Goal: Task Accomplishment & Management: Manage account settings

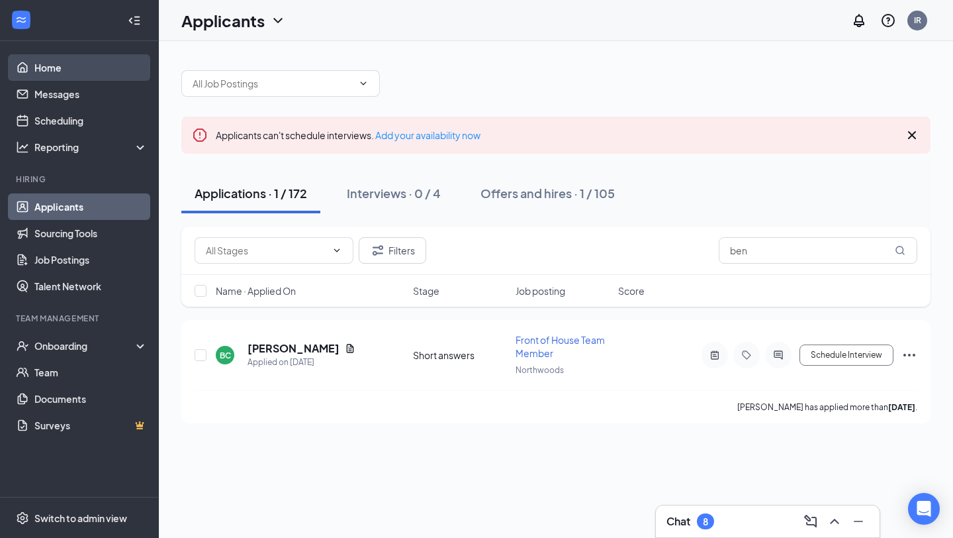
click at [77, 63] on link "Home" at bounding box center [90, 67] width 113 height 26
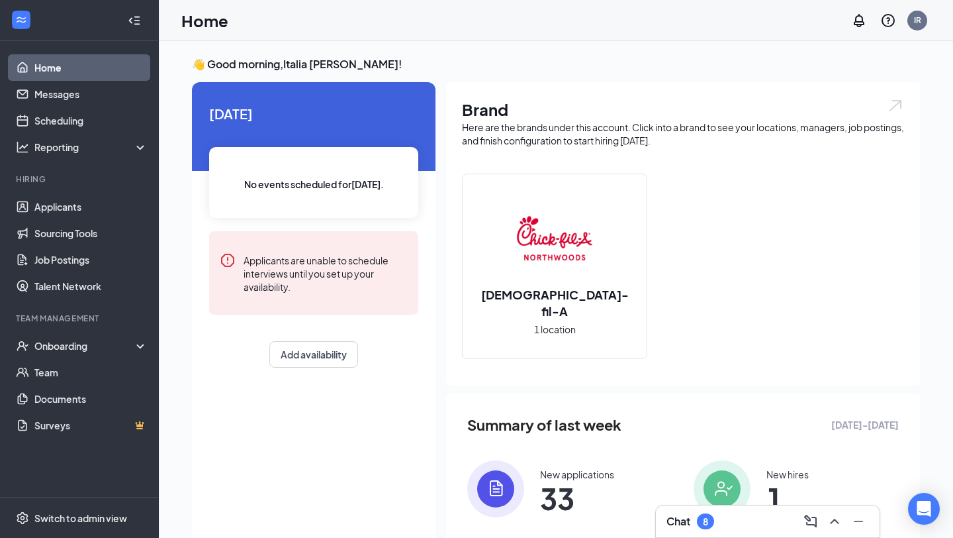
click at [558, 497] on span "33" at bounding box center [577, 498] width 74 height 24
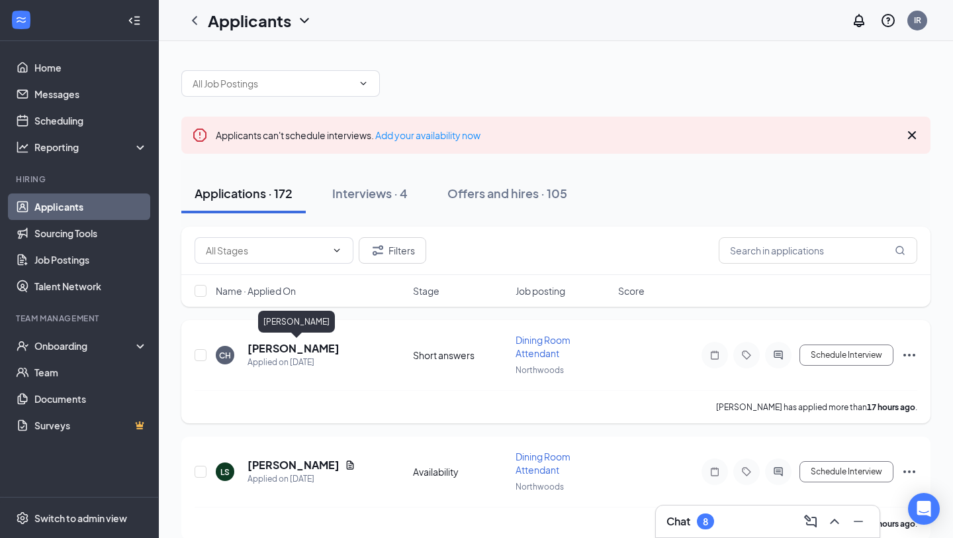
click at [267, 345] on h5 "[PERSON_NAME]" at bounding box center [294, 348] width 92 height 15
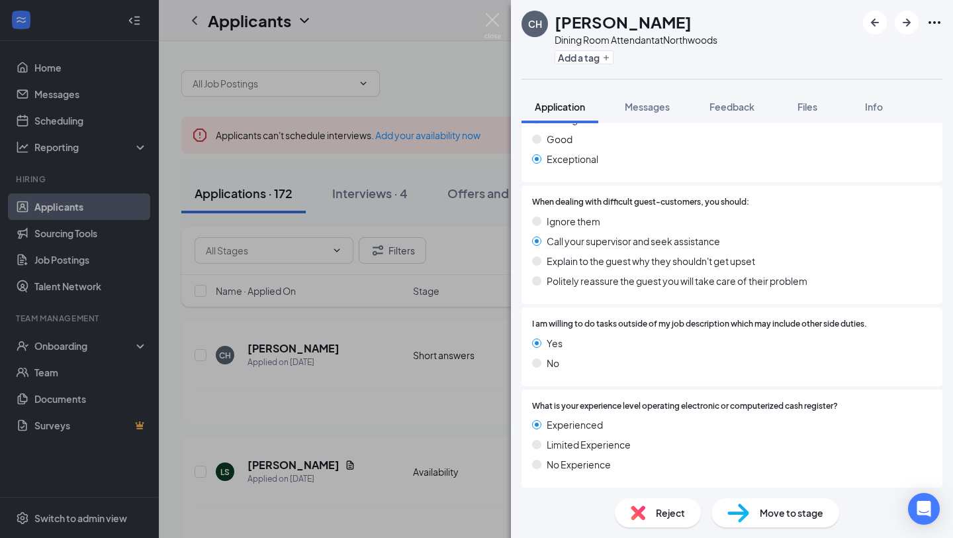
scroll to position [2780, 0]
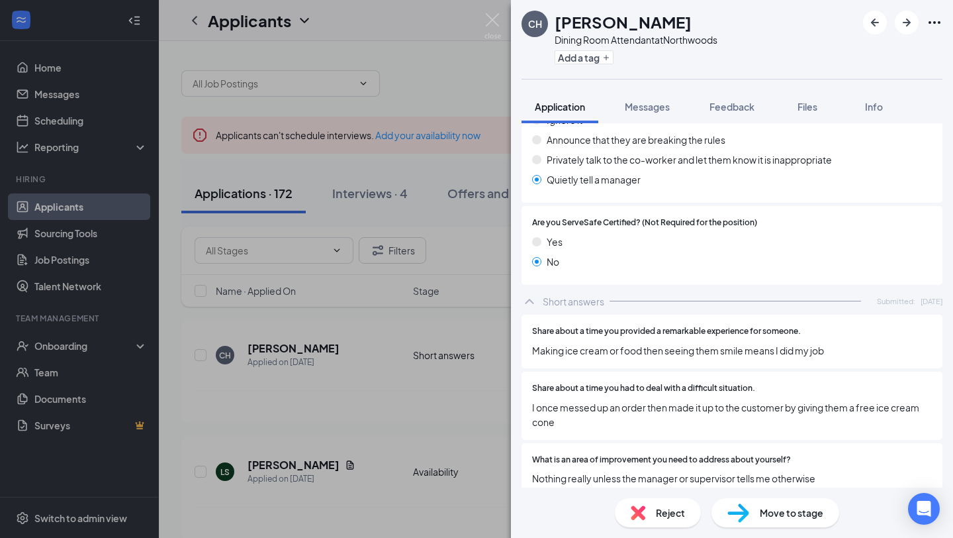
click at [361, 393] on div "CH [PERSON_NAME] Dining Room Attendant at [GEOGRAPHIC_DATA] Add a tag Applicati…" at bounding box center [476, 269] width 953 height 538
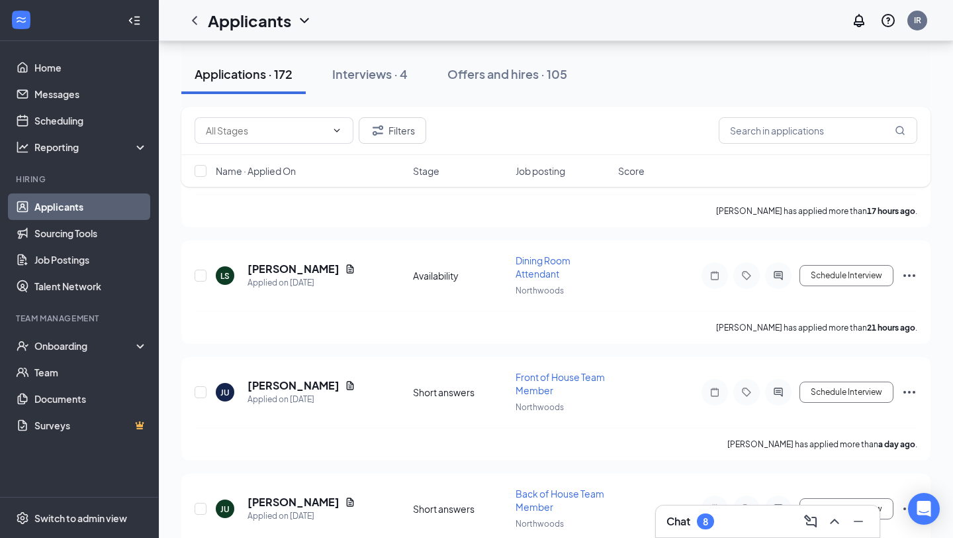
scroll to position [200, 0]
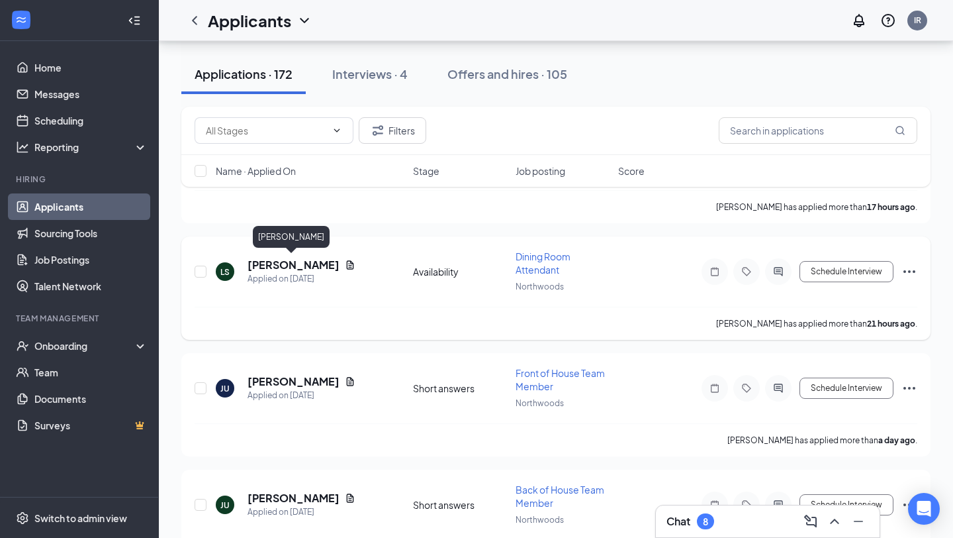
click at [307, 248] on div "[PERSON_NAME]" at bounding box center [291, 239] width 77 height 27
click at [307, 267] on h5 "[PERSON_NAME]" at bounding box center [294, 265] width 92 height 15
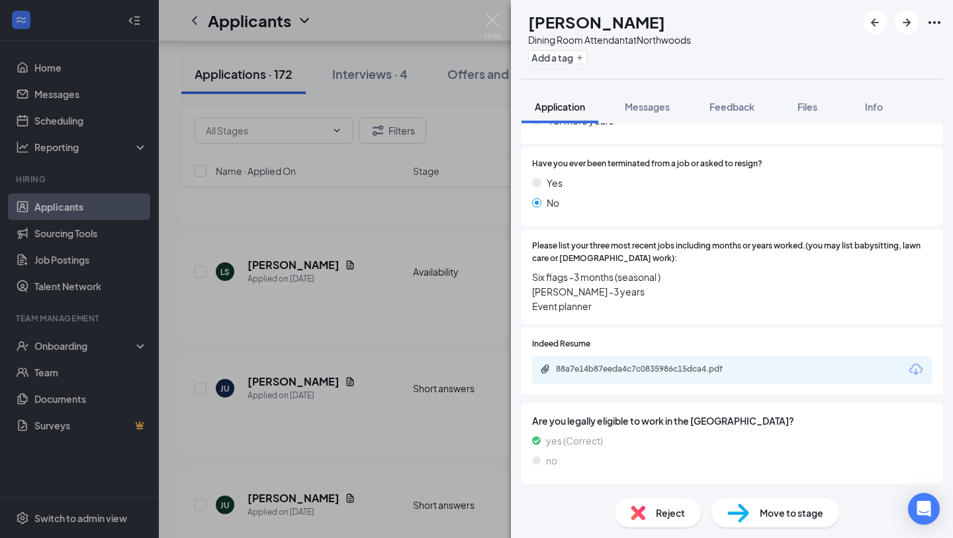
scroll to position [599, 0]
